Goal: Task Accomplishment & Management: Manage account settings

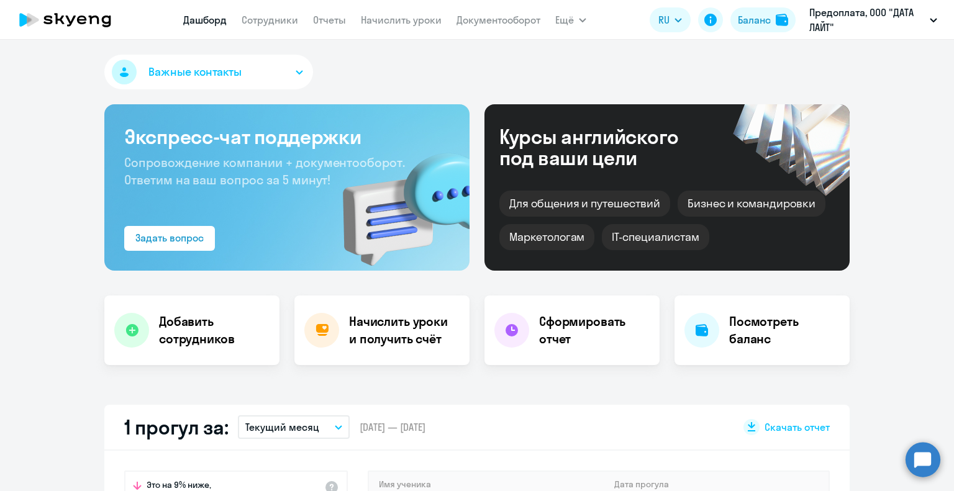
select select "30"
click at [274, 22] on link "Сотрудники" at bounding box center [270, 20] width 57 height 12
select select "30"
drag, startPoint x: 427, startPoint y: 94, endPoint x: 424, endPoint y: 137, distance: 42.9
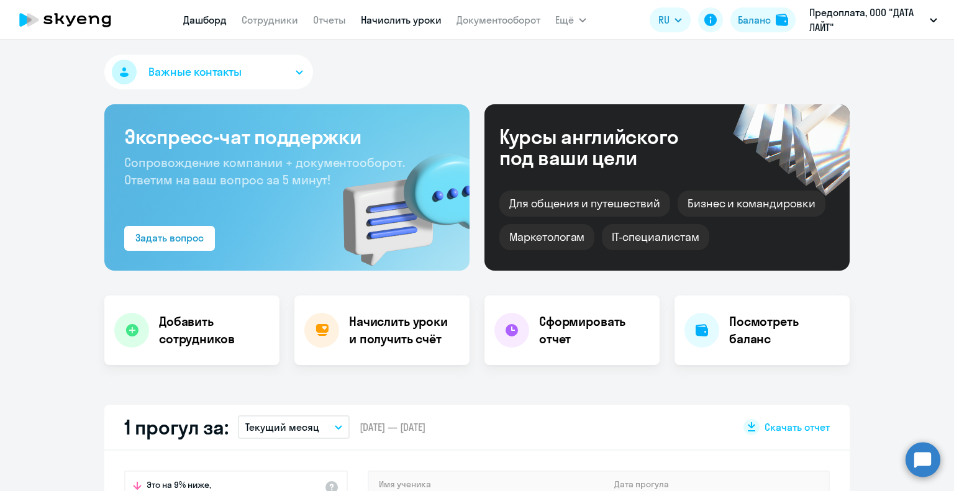
click at [389, 25] on link "Начислить уроки" at bounding box center [401, 20] width 81 height 12
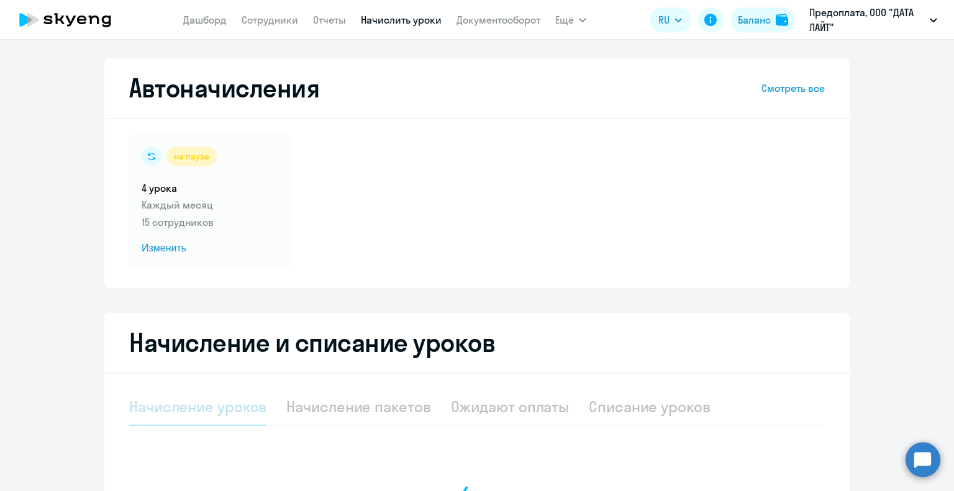
select select "10"
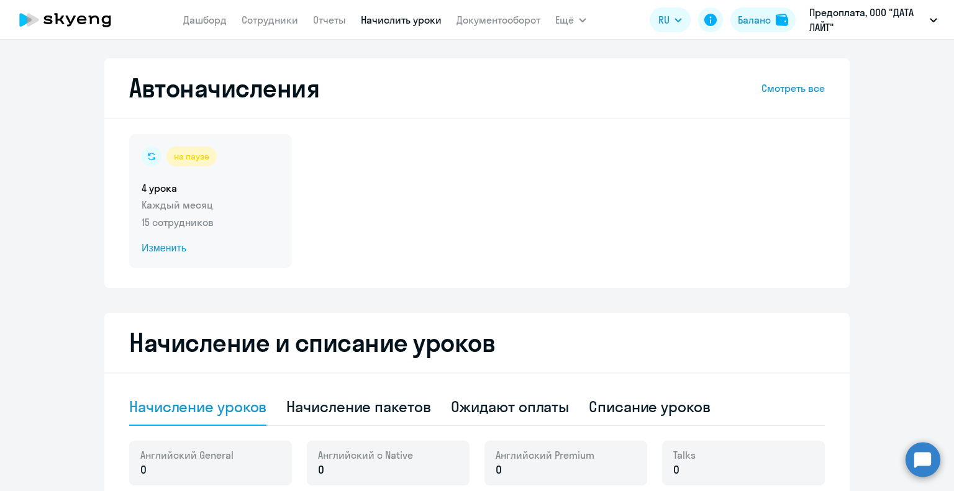
click at [163, 213] on div "на паузе 4 урока Каждый месяц 15 сотрудников Изменить" at bounding box center [210, 201] width 163 height 134
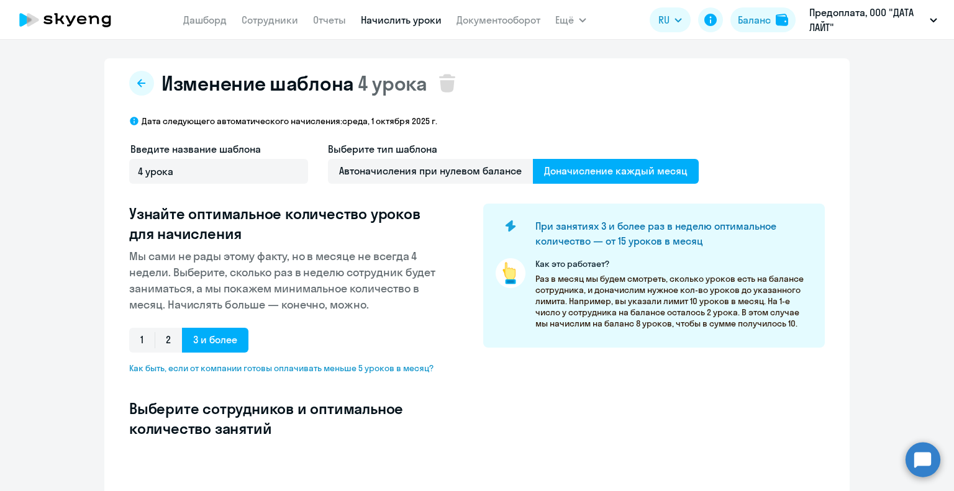
select select "10"
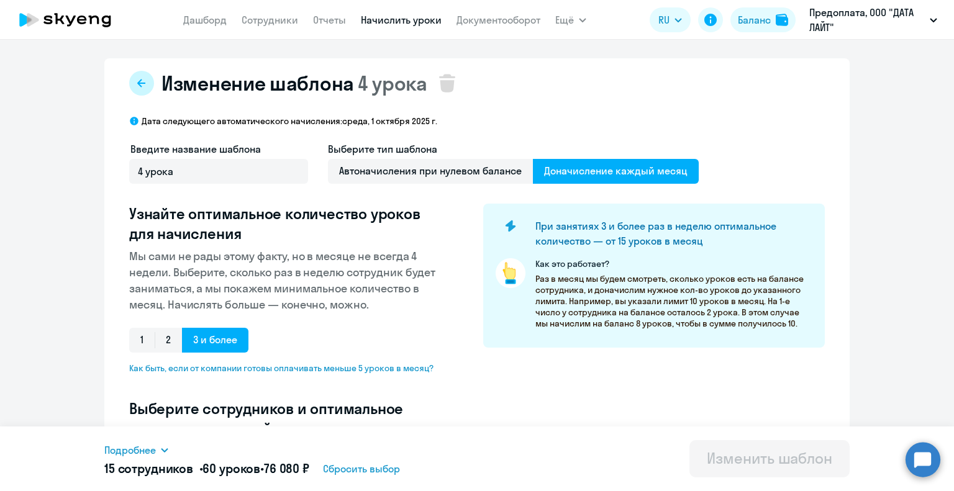
click at [134, 75] on button at bounding box center [141, 83] width 25 height 25
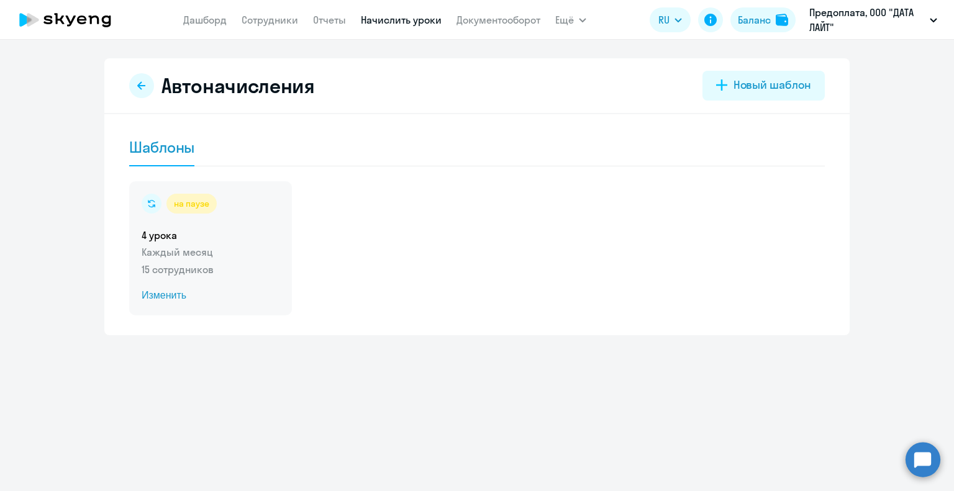
click at [151, 202] on circle at bounding box center [152, 204] width 20 height 20
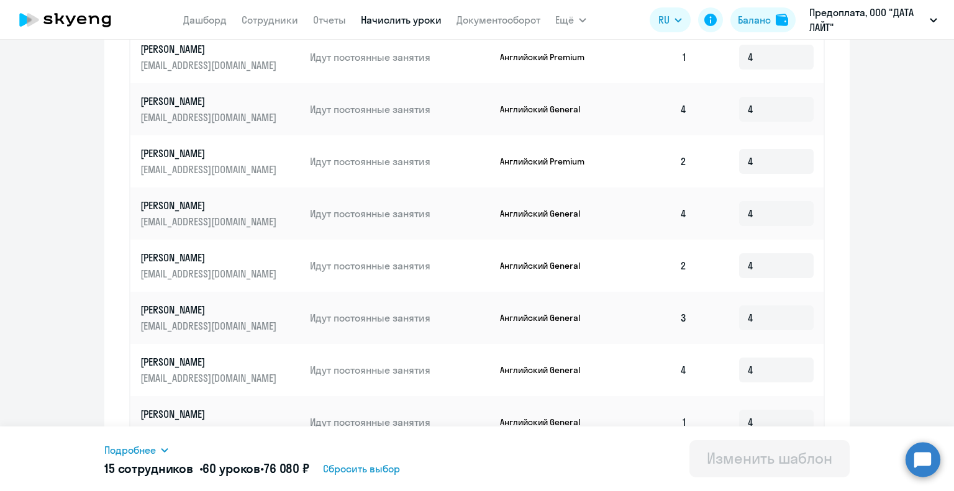
scroll to position [663, 0]
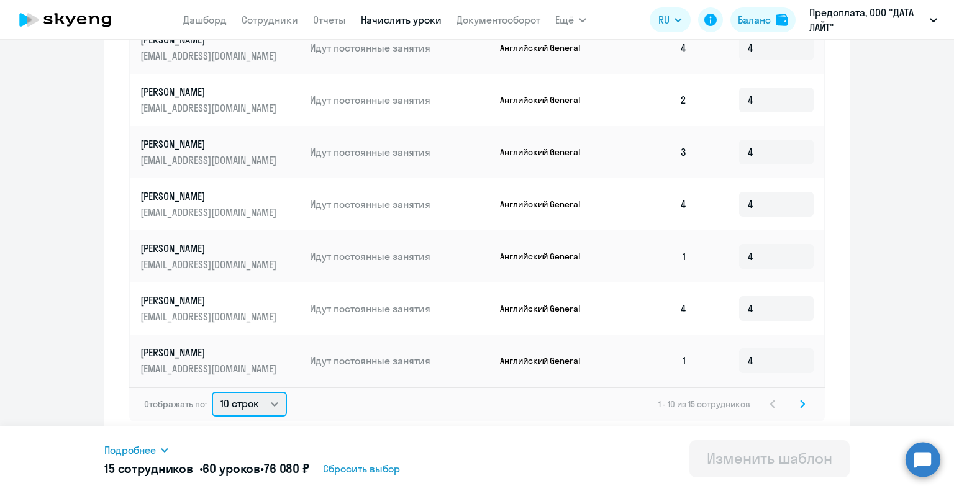
click at [233, 399] on select "10 строк 30 строк 50 строк" at bounding box center [249, 404] width 75 height 25
select select "30"
click at [212, 392] on select "10 строк 30 строк 50 строк" at bounding box center [249, 404] width 75 height 25
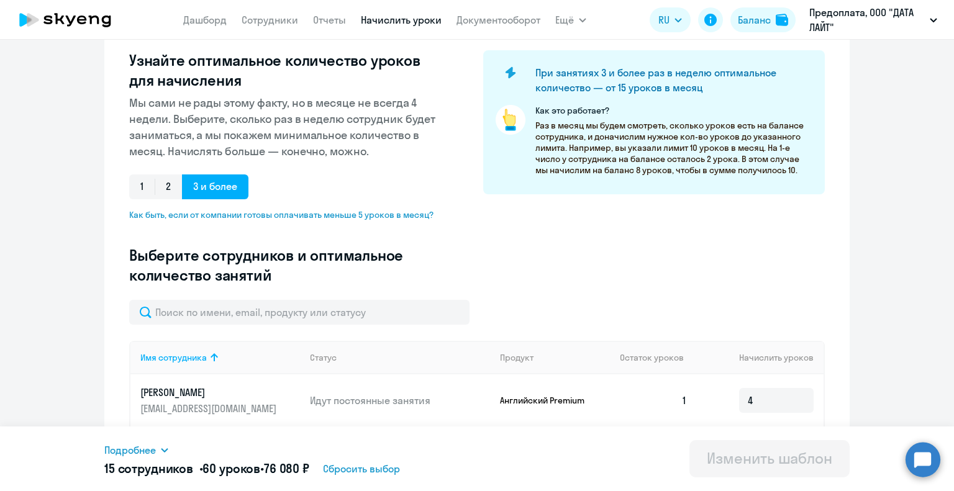
scroll to position [363, 0]
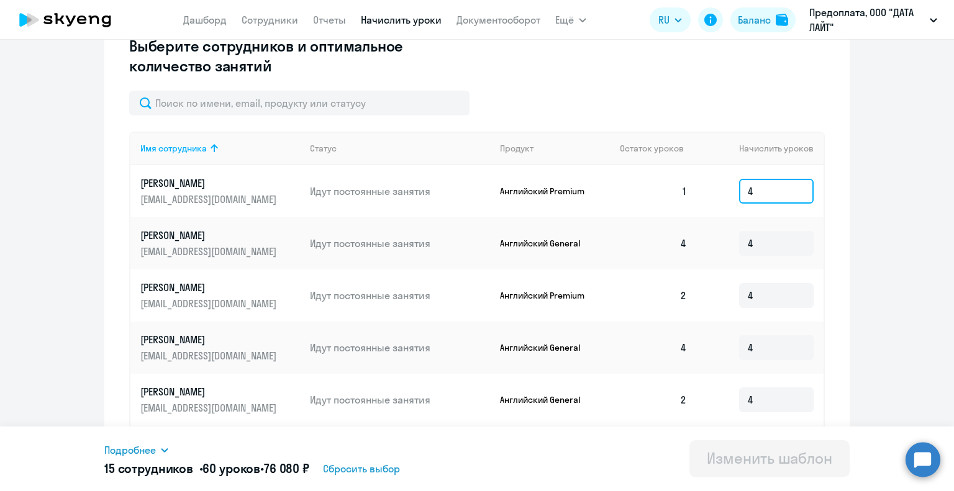
drag, startPoint x: 750, startPoint y: 192, endPoint x: 696, endPoint y: 193, distance: 54.7
click at [706, 193] on td "4" at bounding box center [760, 191] width 127 height 52
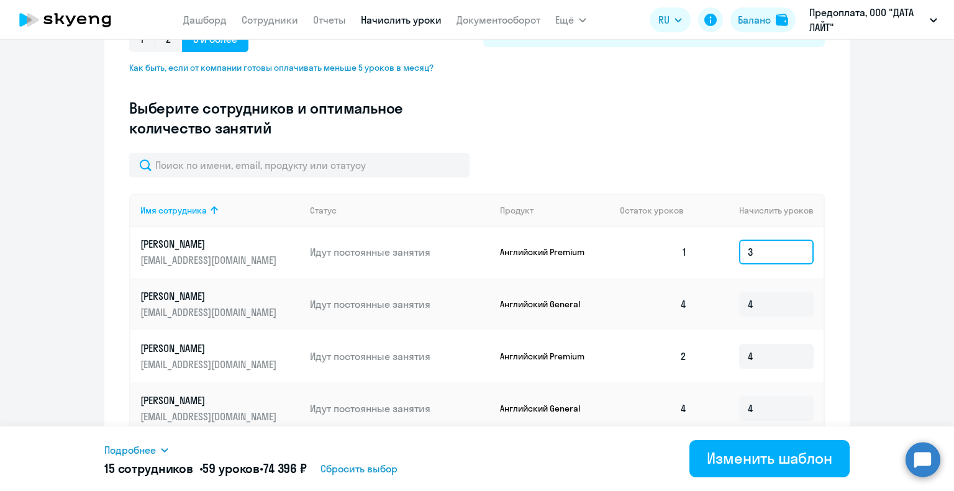
scroll to position [0, 0]
type input "3"
drag, startPoint x: 741, startPoint y: 300, endPoint x: 697, endPoint y: 300, distance: 44.1
click at [699, 302] on td "4" at bounding box center [760, 305] width 127 height 52
type input "0"
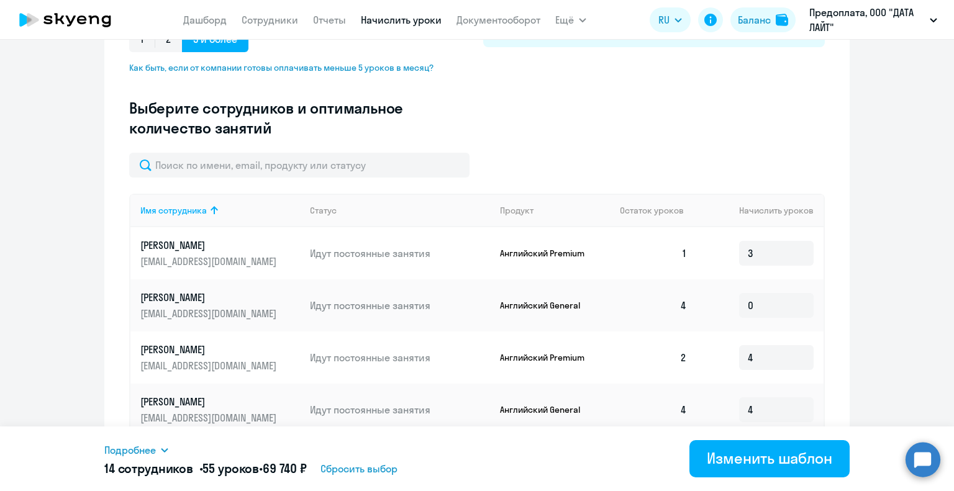
click at [785, 330] on td "0" at bounding box center [760, 305] width 127 height 52
drag, startPoint x: 768, startPoint y: 355, endPoint x: 701, endPoint y: 358, distance: 67.1
click at [710, 358] on td "4" at bounding box center [760, 358] width 127 height 52
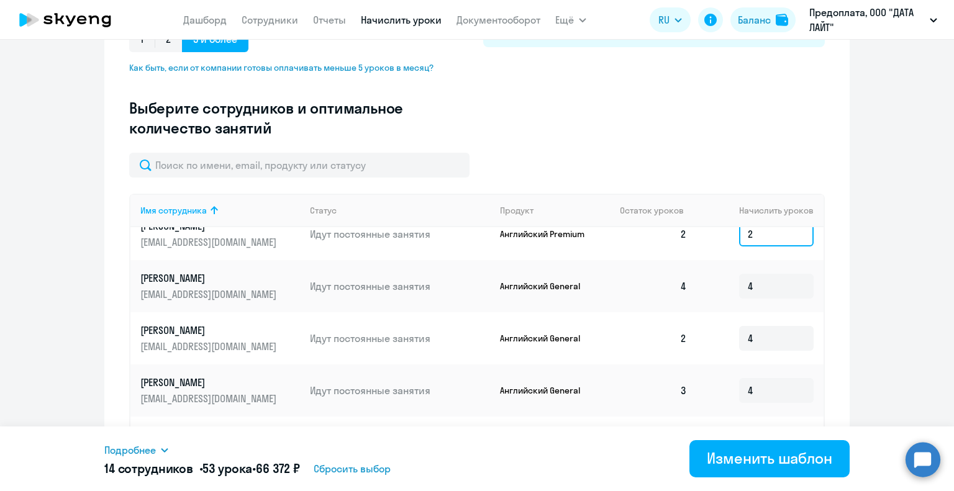
scroll to position [124, 0]
type input "2"
drag, startPoint x: 755, startPoint y: 335, endPoint x: 655, endPoint y: 335, distance: 100.6
click at [655, 335] on tr "[PERSON_NAME] [PERSON_NAME][EMAIL_ADDRESS][DOMAIN_NAME] Идут постоянные занятия…" at bounding box center [476, 338] width 693 height 52
type input "2"
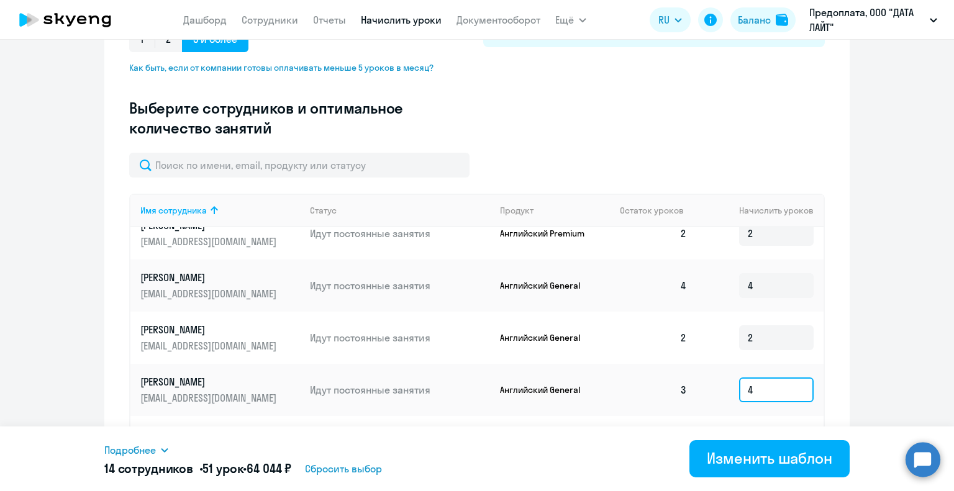
drag, startPoint x: 752, startPoint y: 386, endPoint x: 651, endPoint y: 386, distance: 101.2
click at [681, 387] on tr "[PERSON_NAME] [PERSON_NAME][EMAIL_ADDRESS][DOMAIN_NAME] Идут постоянные занятия…" at bounding box center [476, 390] width 693 height 52
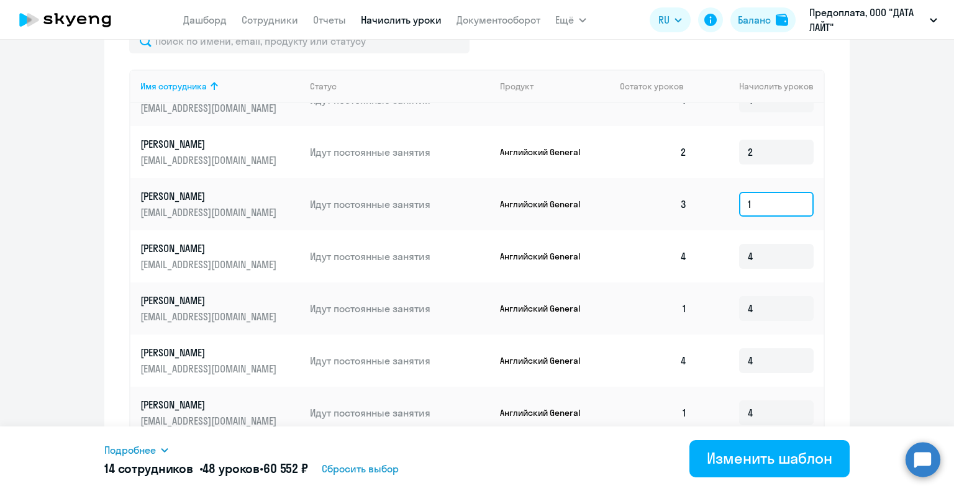
scroll to position [186, 0]
type input "1"
click at [697, 250] on td "4" at bounding box center [760, 256] width 127 height 52
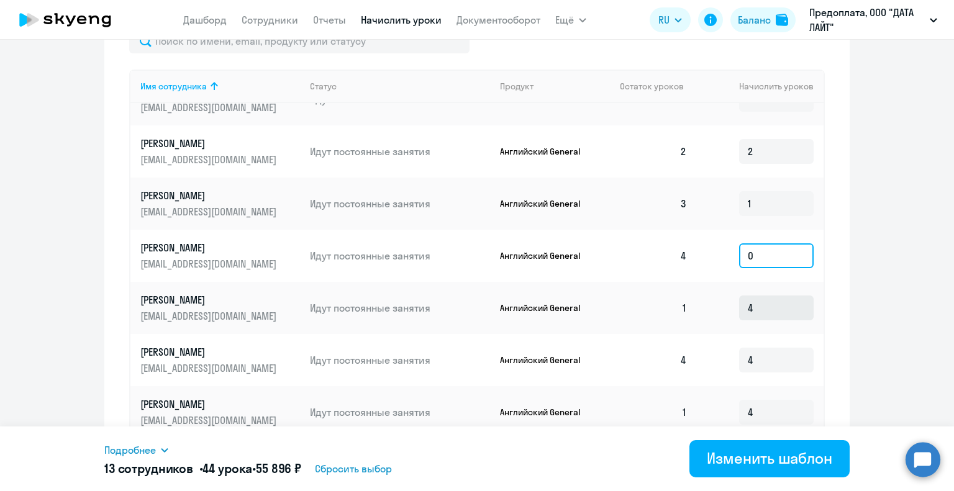
type input "0"
drag, startPoint x: 763, startPoint y: 308, endPoint x: 674, endPoint y: 305, distance: 88.9
click at [676, 305] on tr "[PERSON_NAME] Ирина [EMAIL_ADDRESS][DOMAIN_NAME] [PERSON_NAME] постоянные занят…" at bounding box center [476, 308] width 693 height 52
type input "3"
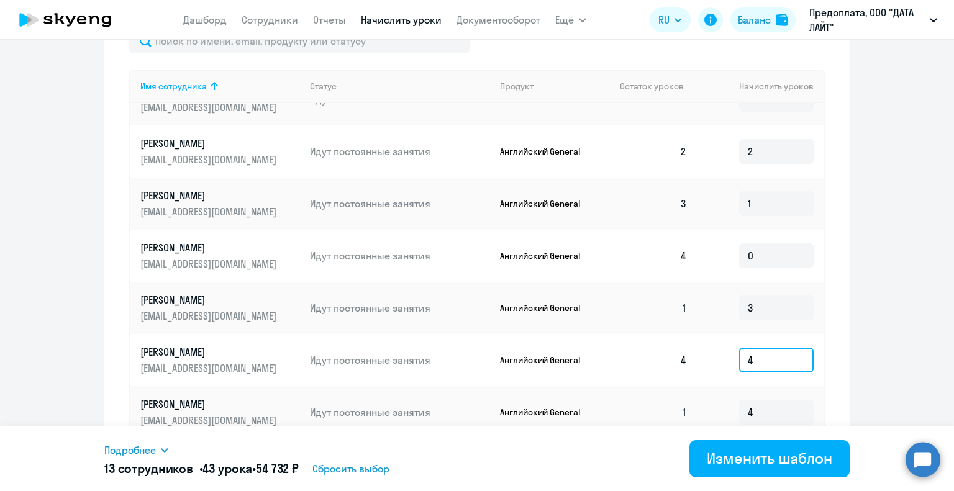
drag, startPoint x: 706, startPoint y: 362, endPoint x: 638, endPoint y: 357, distance: 67.9
click at [641, 358] on tr "[PERSON_NAME] [PERSON_NAME][EMAIL_ADDRESS][DOMAIN_NAME] Идут постоянные занятия…" at bounding box center [476, 360] width 693 height 52
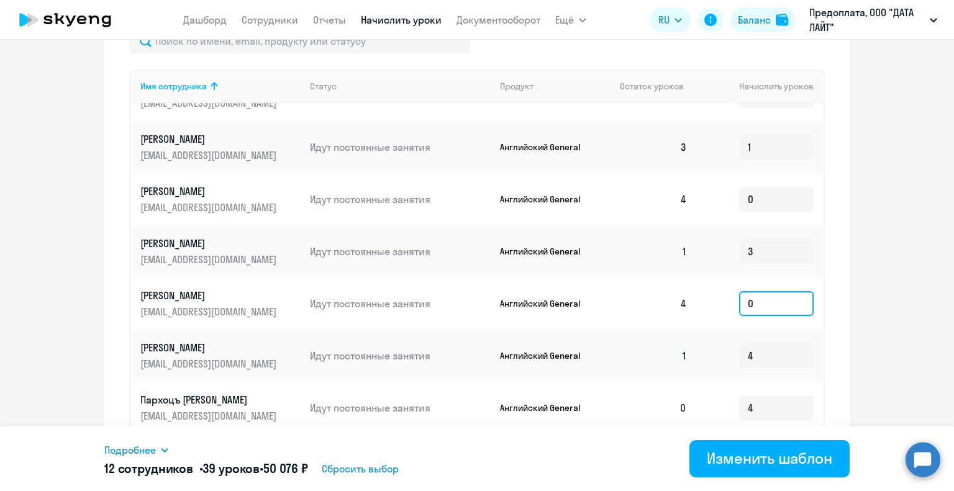
scroll to position [250, 0]
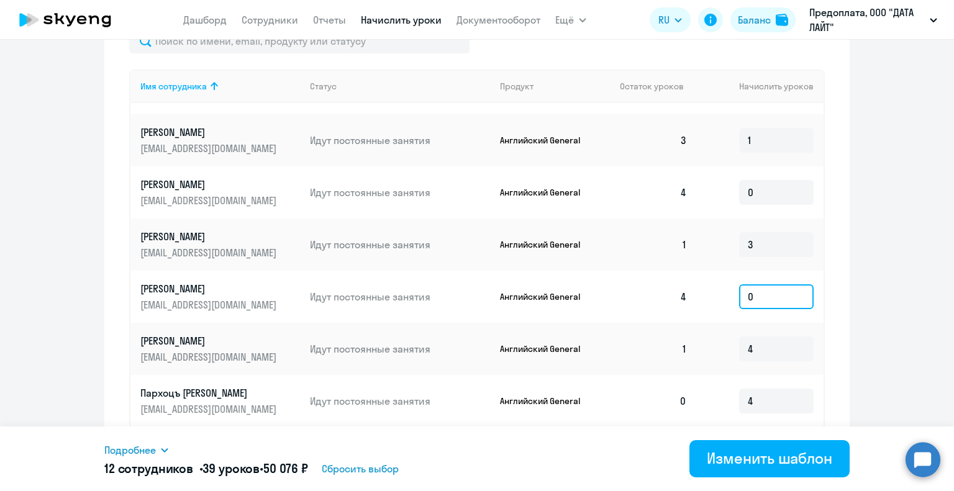
type input "0"
drag, startPoint x: 676, startPoint y: 350, endPoint x: 624, endPoint y: 345, distance: 51.8
click at [627, 345] on tr "[PERSON_NAME] [EMAIL_ADDRESS][DOMAIN_NAME] Идут постоянные занятия Английский G…" at bounding box center [476, 349] width 693 height 52
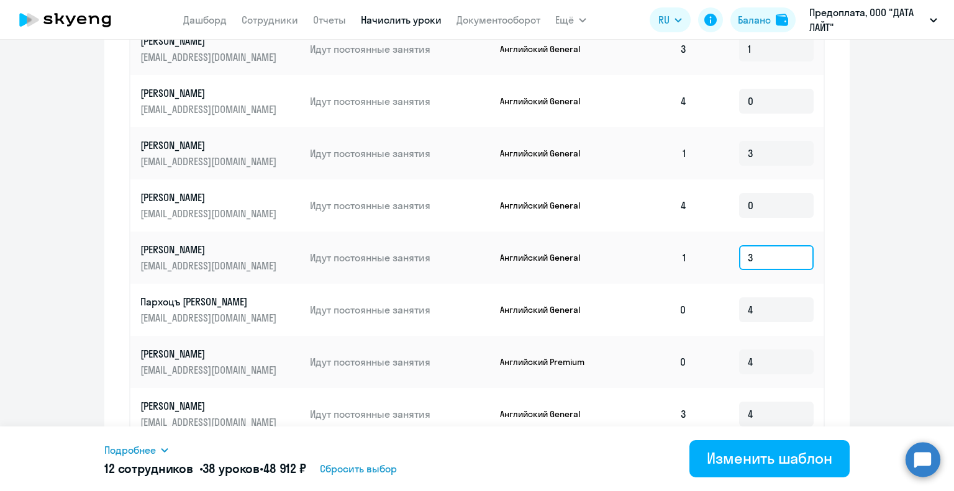
scroll to position [549, 0]
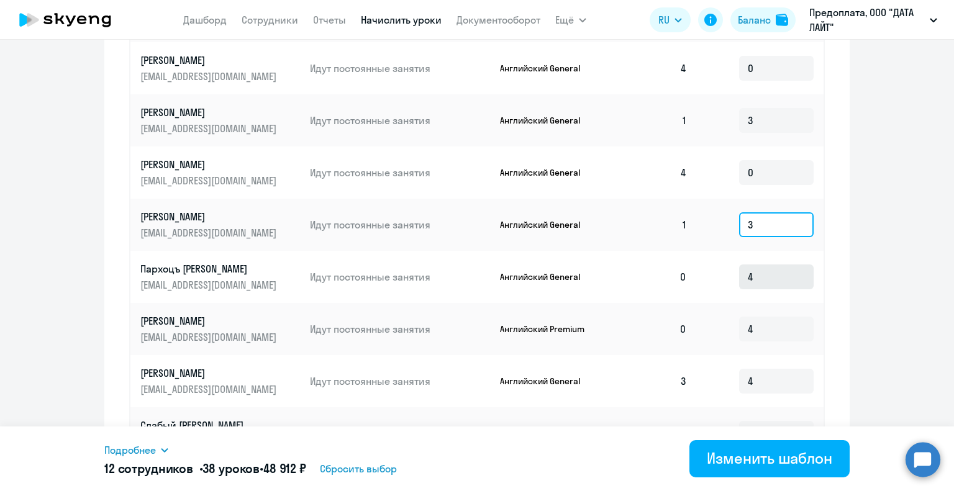
type input "3"
drag, startPoint x: 740, startPoint y: 275, endPoint x: 661, endPoint y: 275, distance: 79.5
click at [665, 275] on tr "Пархоцъ [PERSON_NAME] [PERSON_NAME][EMAIL_ADDRESS][DOMAIN_NAME] Идут постоянные…" at bounding box center [476, 277] width 693 height 52
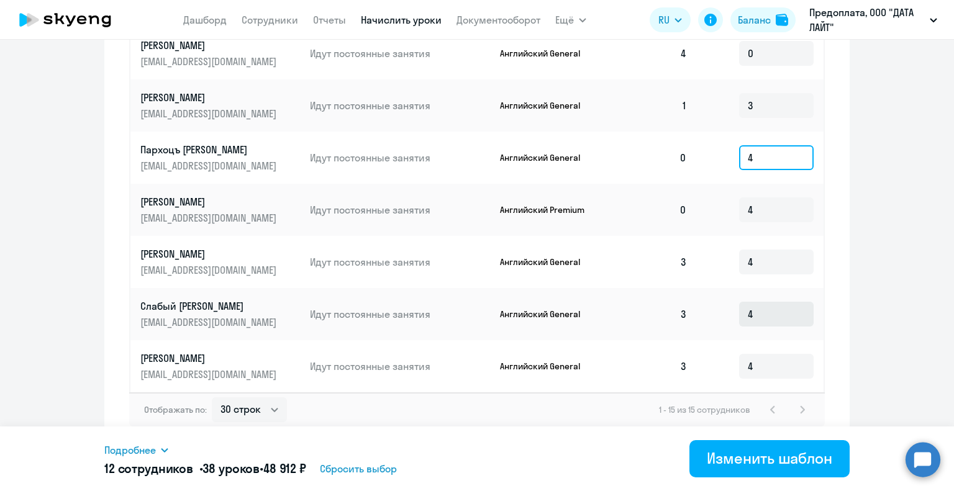
scroll to position [673, 0]
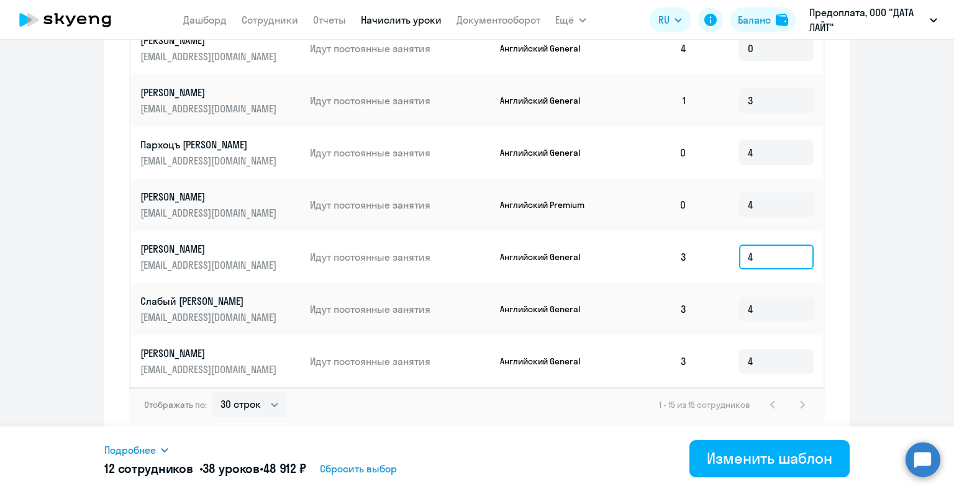
drag, startPoint x: 730, startPoint y: 258, endPoint x: 688, endPoint y: 255, distance: 42.3
click at [697, 255] on td "4" at bounding box center [760, 257] width 127 height 52
type input "1"
click at [697, 314] on td "4" at bounding box center [760, 309] width 127 height 52
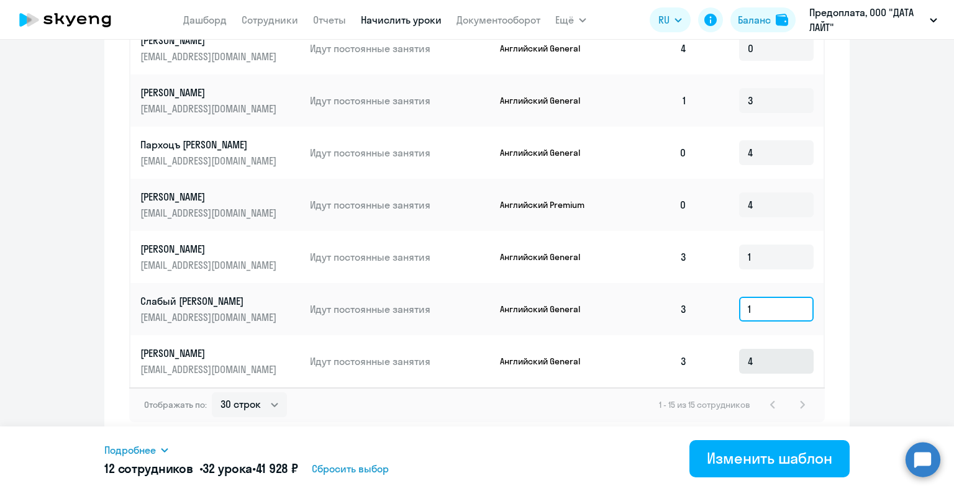
type input "1"
drag, startPoint x: 758, startPoint y: 361, endPoint x: 646, endPoint y: 356, distance: 111.9
click at [661, 358] on tr "[PERSON_NAME] [EMAIL_ADDRESS][DOMAIN_NAME] Идут постоянные занятия Английский G…" at bounding box center [476, 361] width 693 height 52
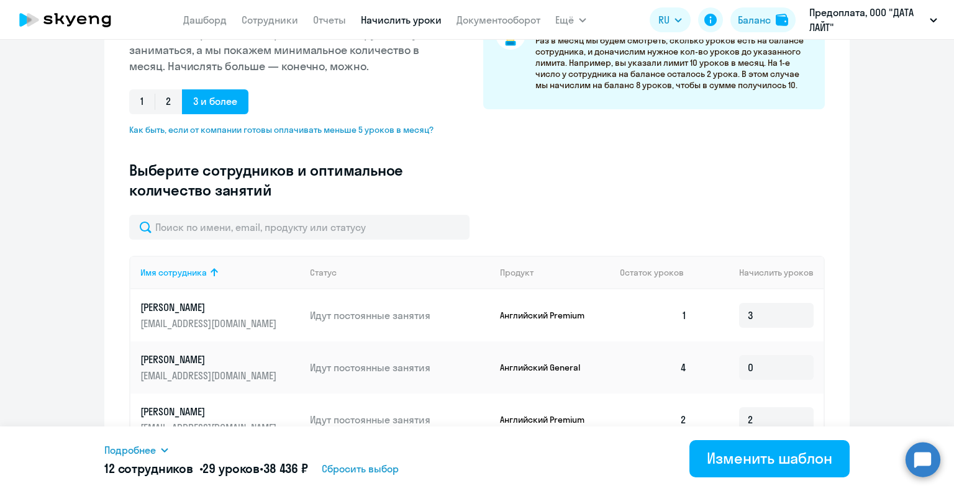
scroll to position [0, 0]
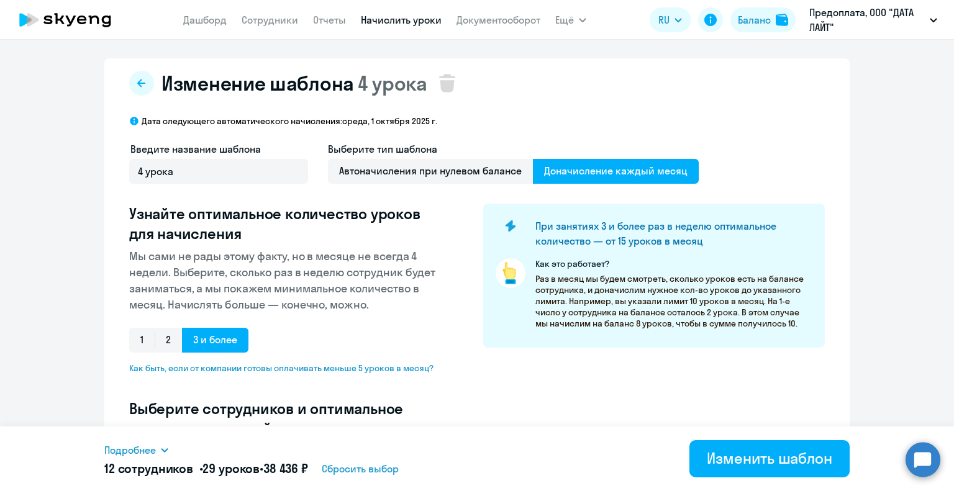
type input "1"
click at [414, 22] on link "Начислить уроки" at bounding box center [401, 20] width 81 height 12
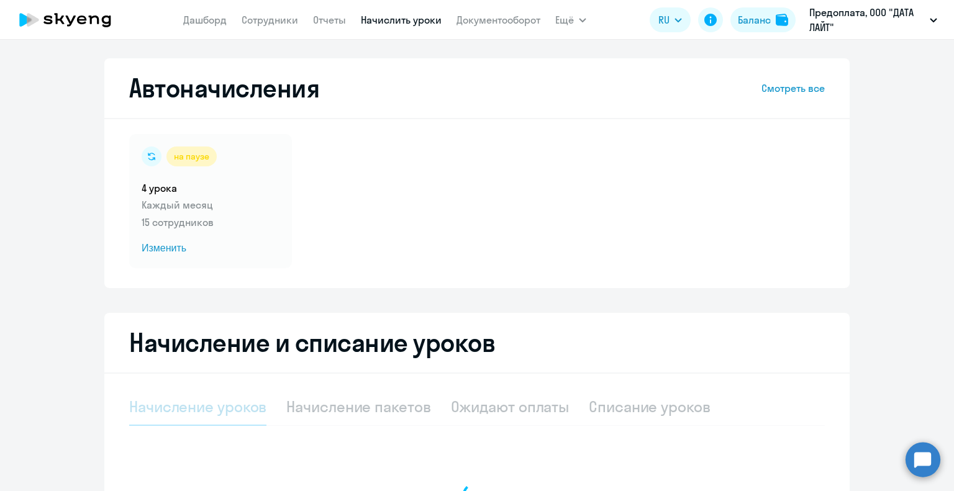
select select "10"
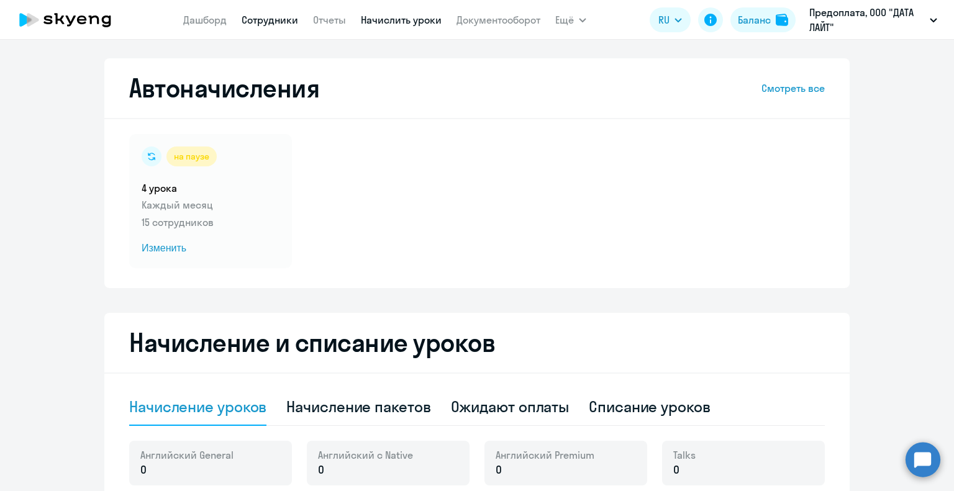
click at [266, 21] on link "Сотрудники" at bounding box center [270, 20] width 57 height 12
select select "30"
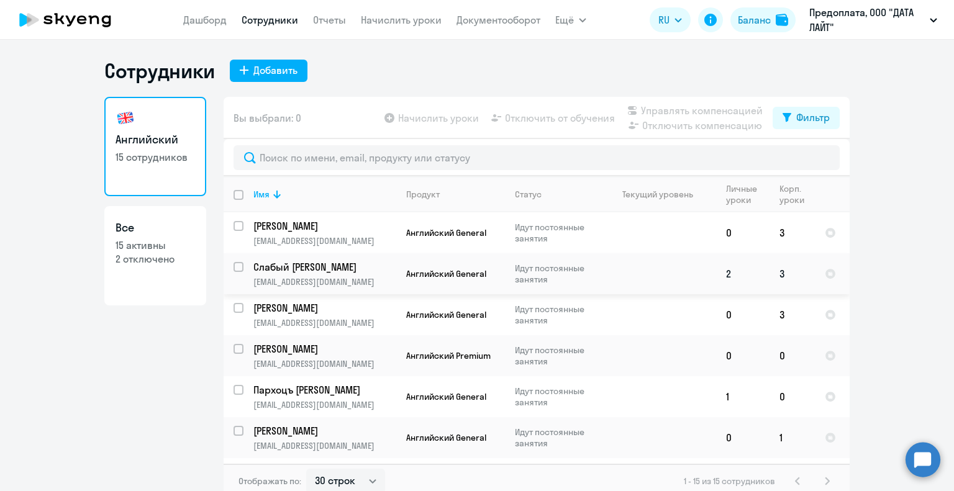
click at [234, 268] on input "select row 42035661" at bounding box center [246, 274] width 25 height 25
checkbox input "true"
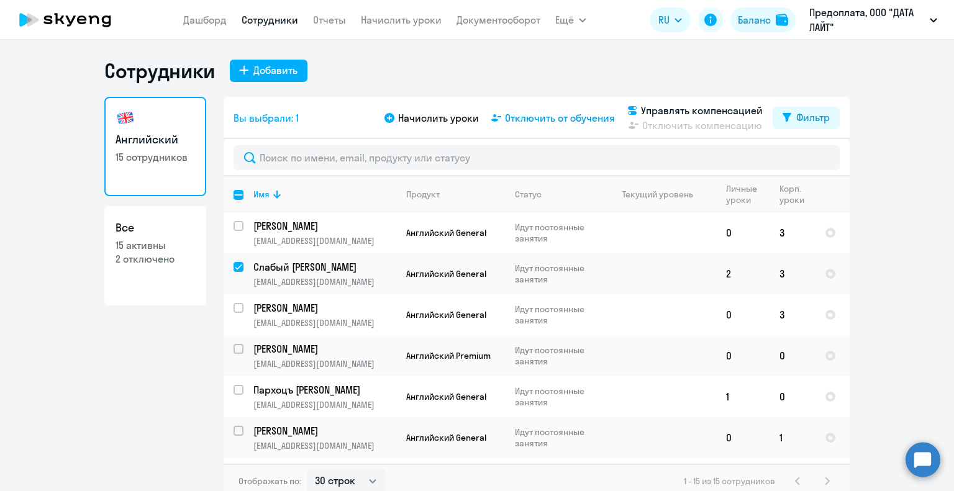
click at [543, 121] on span "Отключить от обучения" at bounding box center [560, 118] width 110 height 15
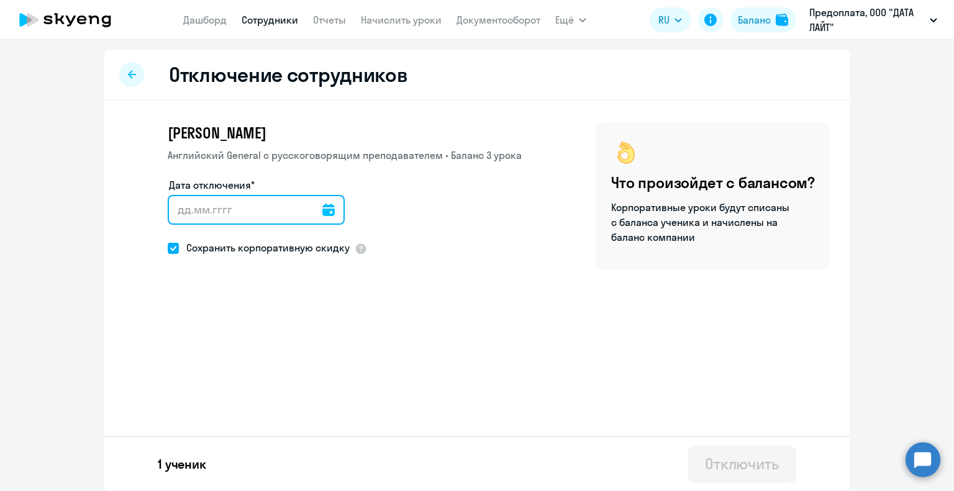
click at [243, 211] on input "Дата отключения*" at bounding box center [256, 210] width 177 height 30
click at [323, 212] on icon at bounding box center [328, 210] width 12 height 12
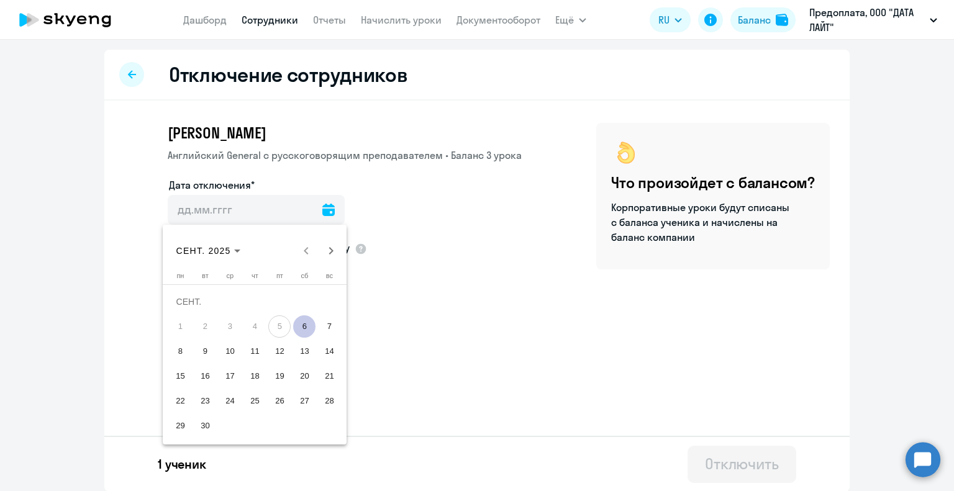
click at [299, 325] on span "6" at bounding box center [304, 326] width 22 height 22
type input "[DATE]"
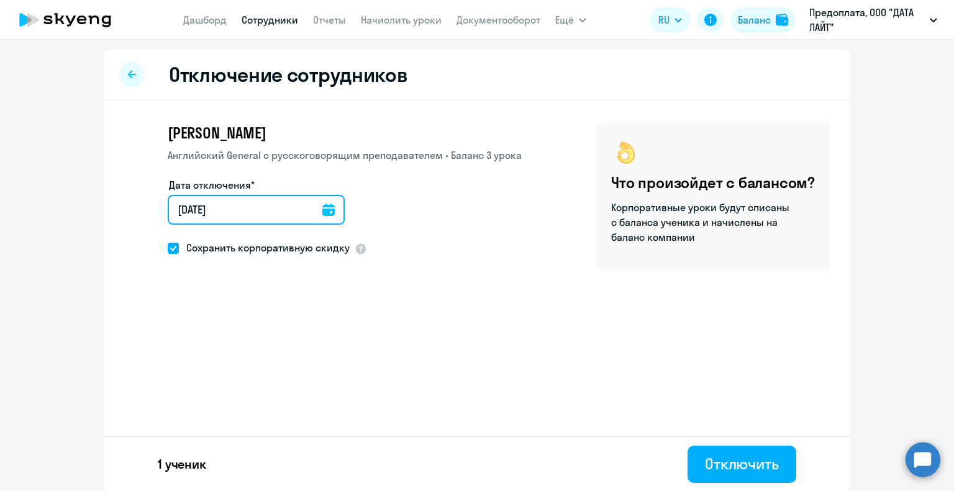
click at [310, 199] on input "[DATE]" at bounding box center [256, 210] width 177 height 30
drag, startPoint x: 276, startPoint y: 205, endPoint x: 335, endPoint y: 203, distance: 59.0
click at [278, 204] on input "[DATE]" at bounding box center [256, 210] width 177 height 30
click at [336, 204] on div "Дата отключения* [DATE] [DATE]" at bounding box center [345, 209] width 354 height 62
click at [328, 208] on input "[DATE]" at bounding box center [256, 210] width 177 height 30
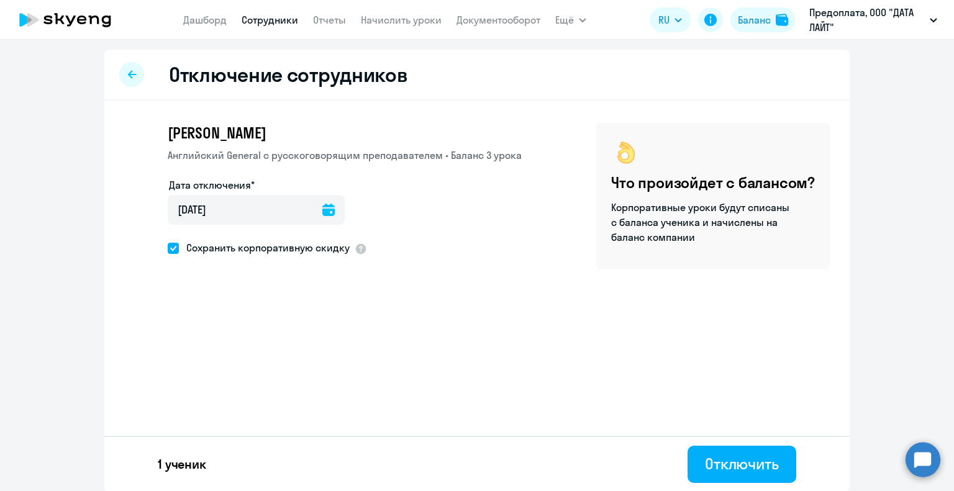
click at [322, 212] on icon at bounding box center [328, 210] width 12 height 12
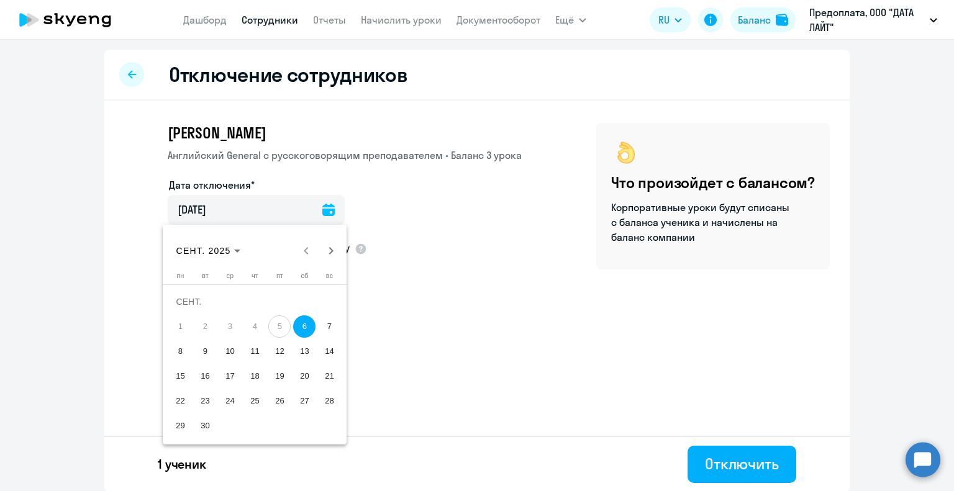
click at [288, 325] on span "5" at bounding box center [279, 326] width 22 height 22
click at [308, 327] on span "6" at bounding box center [304, 326] width 22 height 22
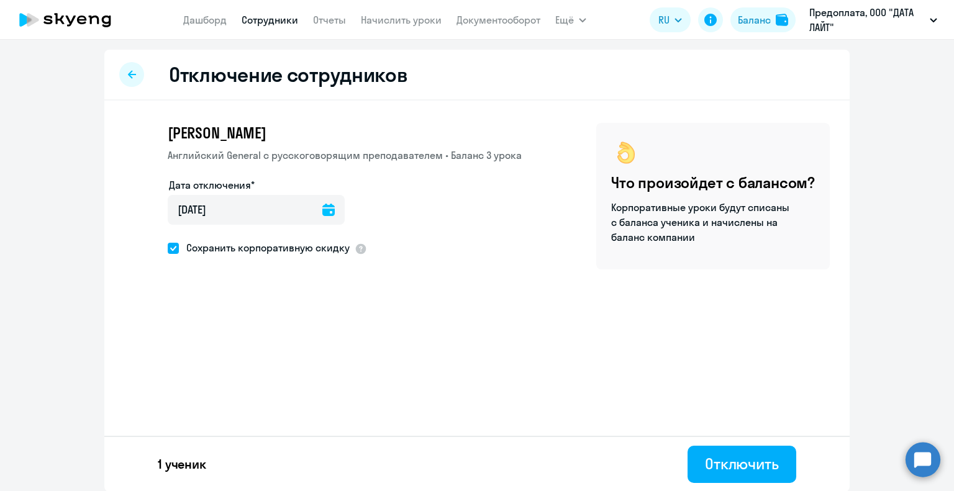
click at [232, 250] on span "Сохранить корпоративную скидку" at bounding box center [264, 247] width 171 height 15
click at [168, 248] on input "Сохранить корпоративную скидку" at bounding box center [167, 248] width 1 height 1
checkbox input "false"
click at [731, 481] on button "Отключить" at bounding box center [741, 464] width 109 height 37
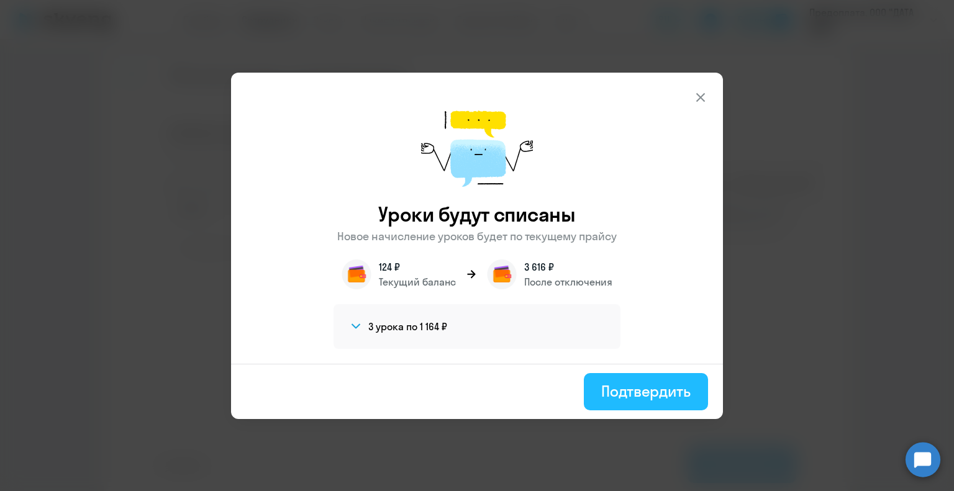
click at [626, 389] on div "Подтвердить" at bounding box center [645, 391] width 89 height 20
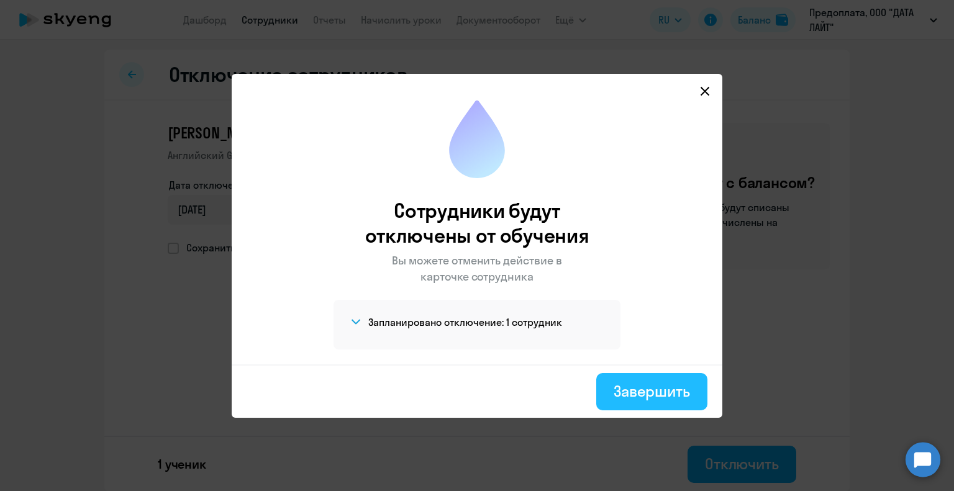
click at [651, 393] on div "Завершить" at bounding box center [652, 391] width 76 height 20
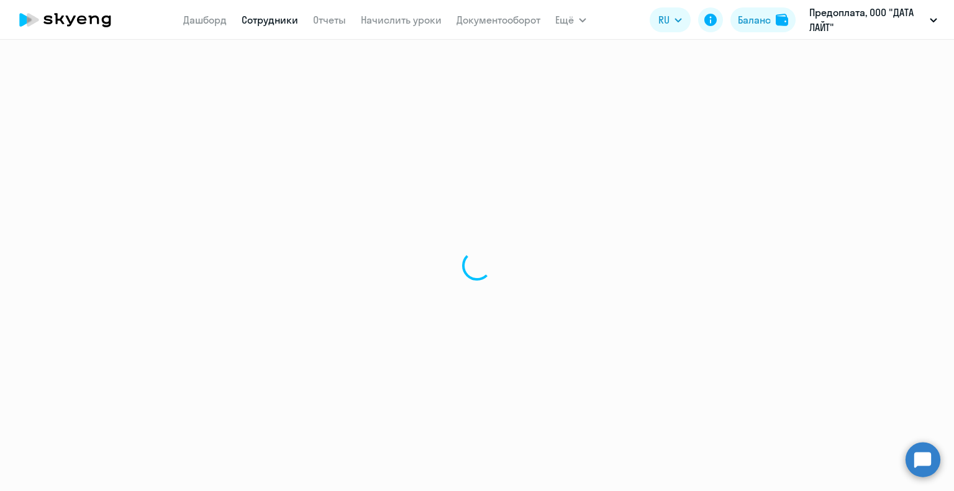
select select "30"
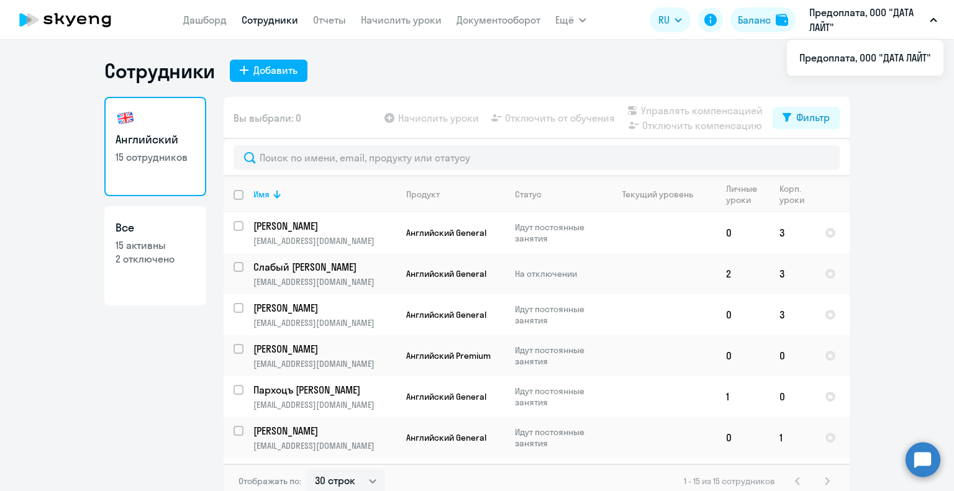
click at [891, 12] on p "Предоплата, ООО "ДАТА ЛАЙТ"" at bounding box center [867, 20] width 116 height 30
click at [878, 19] on p "Предоплата, ООО "ДАТА ЛАЙТ"" at bounding box center [867, 20] width 116 height 30
click at [835, 69] on li "Предоплата, ООО "ДАТА ЛАЙТ"" at bounding box center [865, 57] width 157 height 31
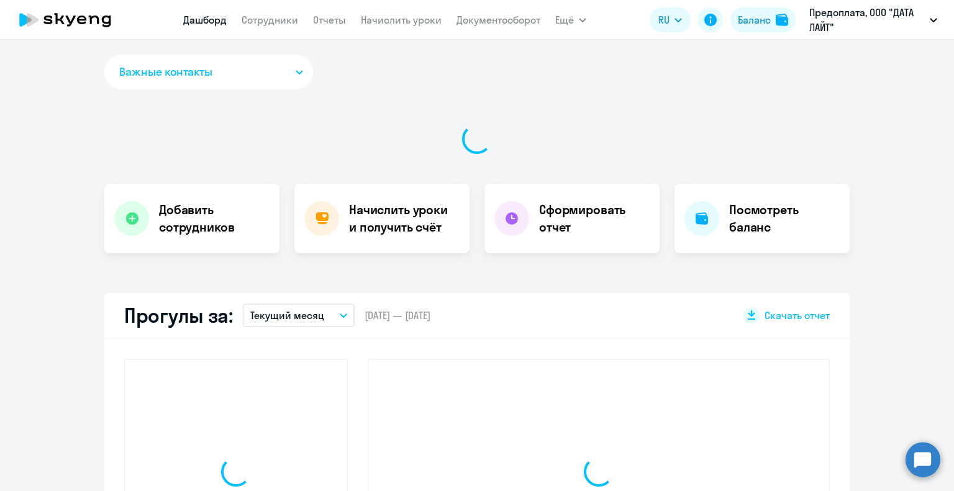
select select "30"
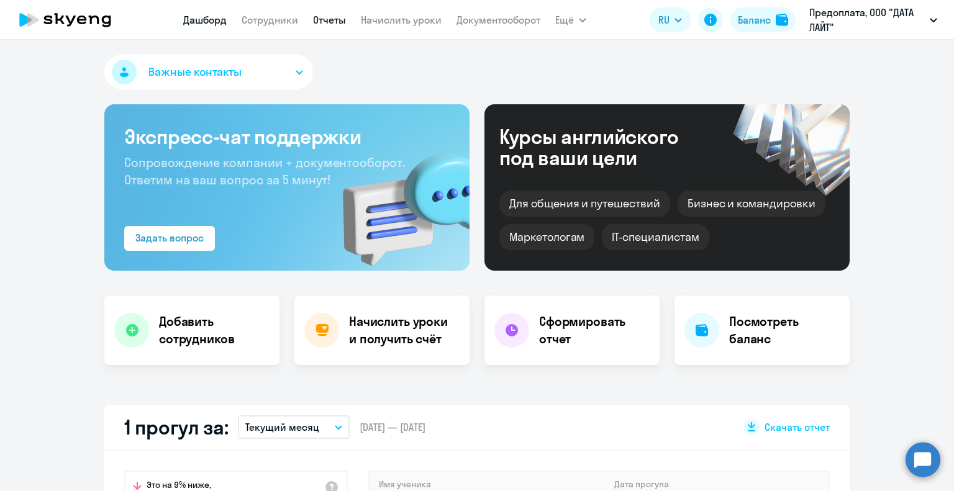
click at [330, 20] on link "Отчеты" at bounding box center [329, 20] width 33 height 12
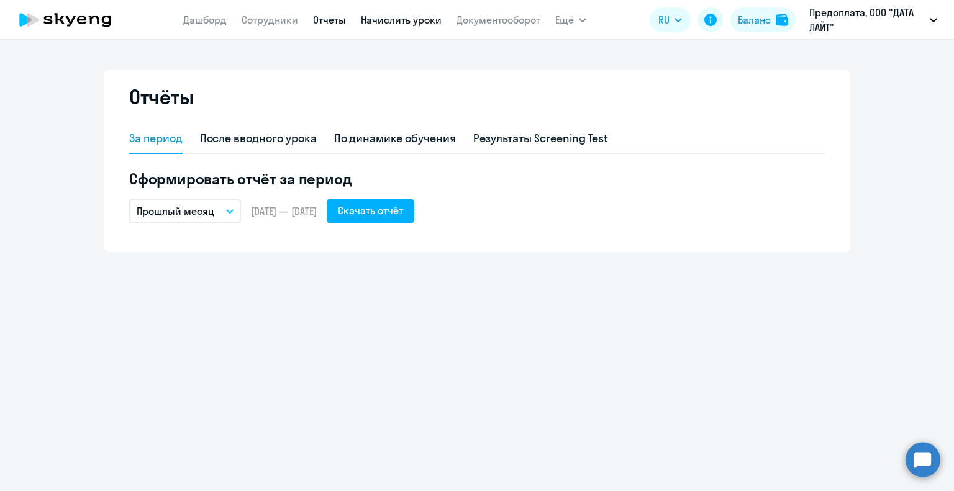
click at [385, 23] on link "Начислить уроки" at bounding box center [401, 20] width 81 height 12
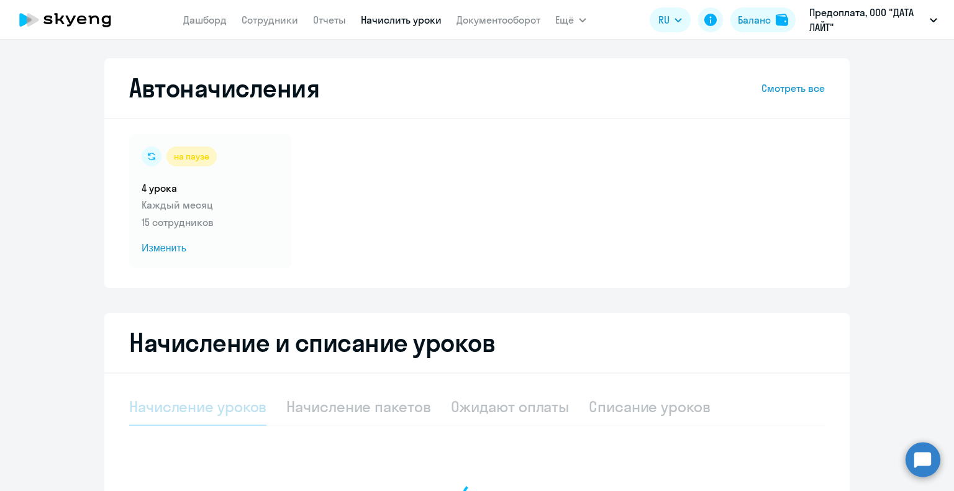
select select "10"
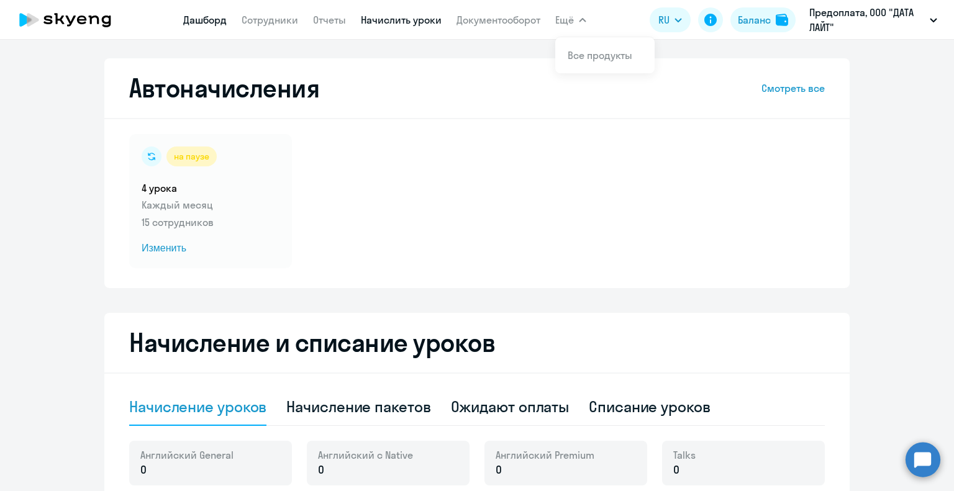
click at [188, 19] on link "Дашборд" at bounding box center [204, 20] width 43 height 12
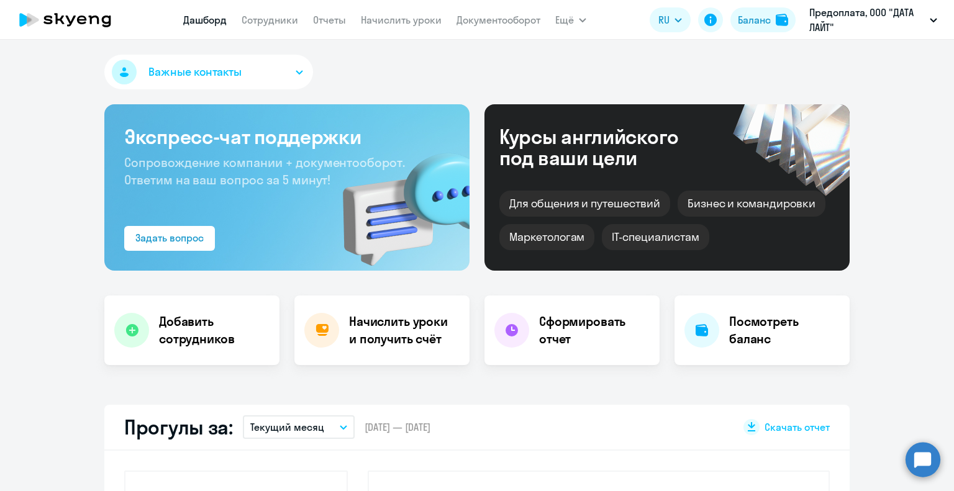
select select "30"
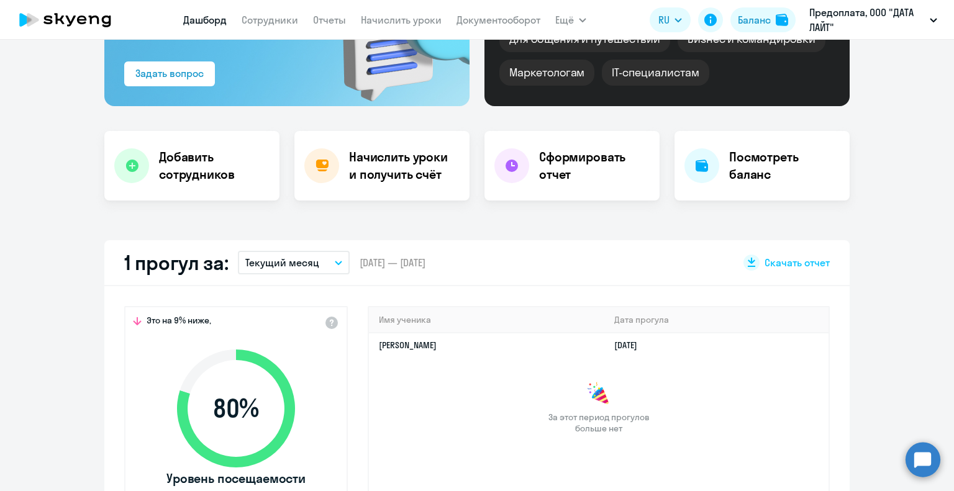
scroll to position [186, 0]
